Goal: Find specific page/section: Find specific page/section

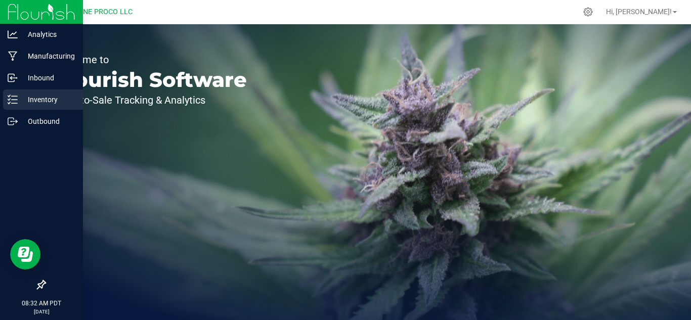
click at [20, 101] on p "Inventory" at bounding box center [48, 100] width 61 height 12
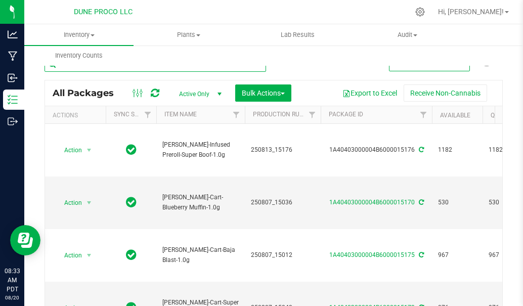
click at [101, 70] on input "text" at bounding box center [156, 64] width 222 height 15
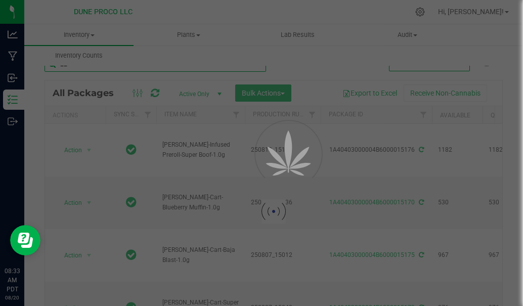
type input "225"
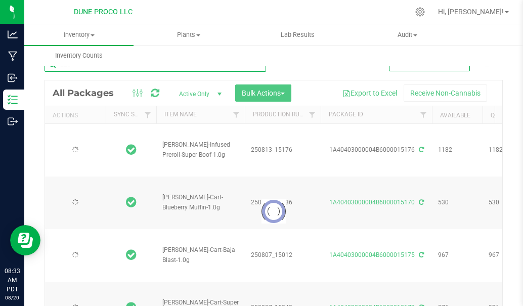
type input "[DATE]"
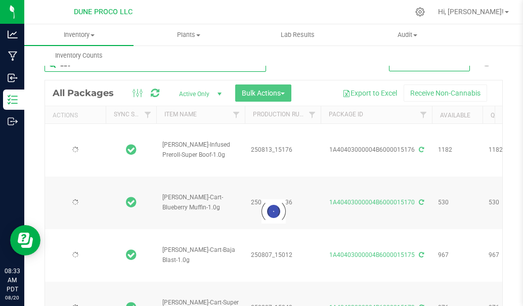
type input "[DATE]"
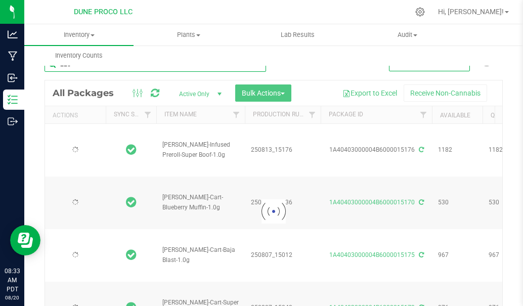
type input "[DATE]"
type input "22535"
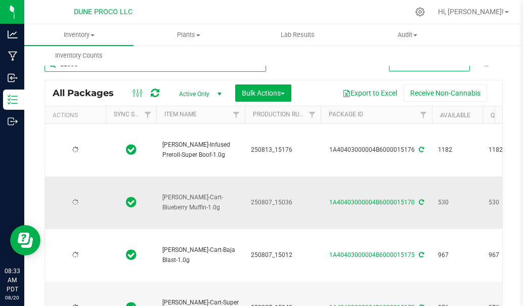
type input "[DATE]"
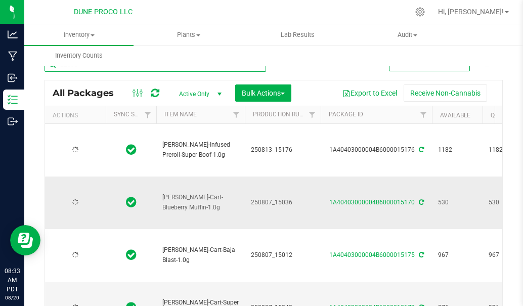
type input "[DATE]"
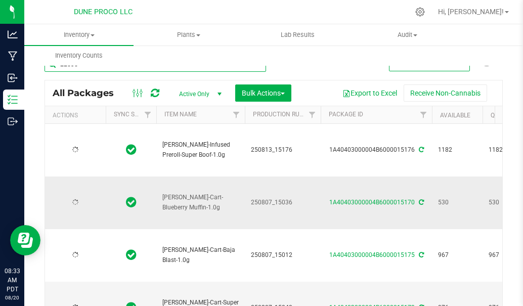
type input "[DATE]"
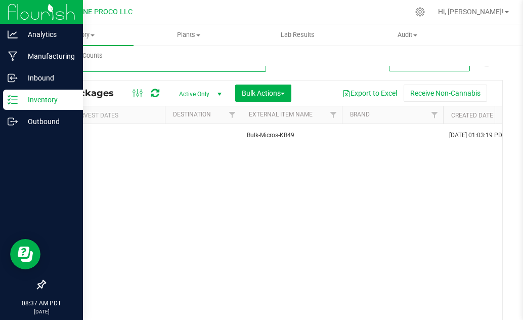
type input "22535"
